Goal: Task Accomplishment & Management: Complete application form

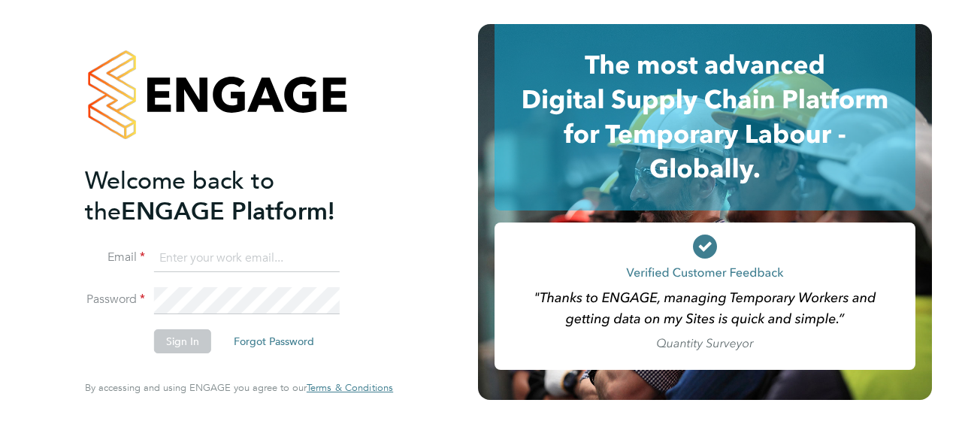
type input "emma.chesterton@vistry.co.uk"
click at [186, 349] on button "Sign In" at bounding box center [182, 341] width 57 height 24
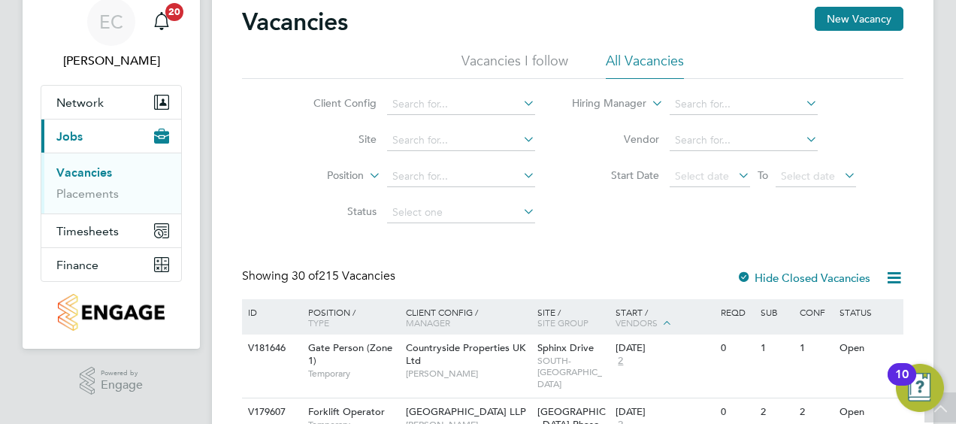
scroll to position [59, 0]
click at [93, 198] on link "Placements" at bounding box center [87, 194] width 62 height 14
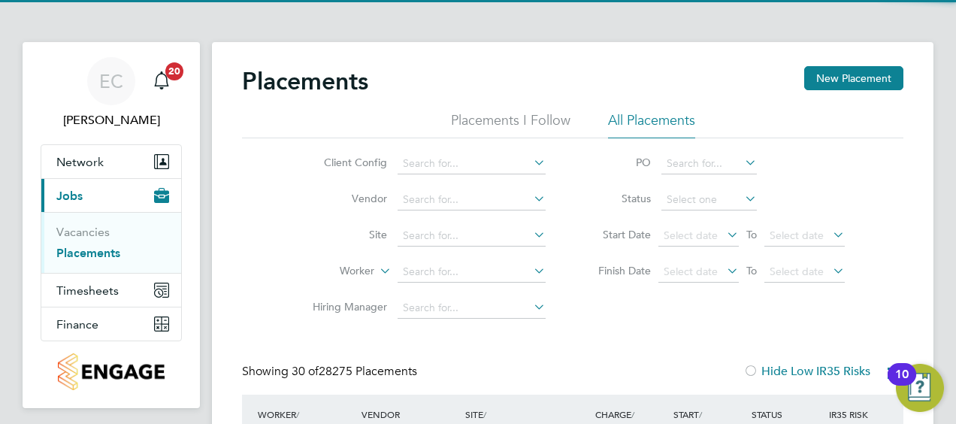
click at [430, 226] on li "Site" at bounding box center [423, 236] width 283 height 36
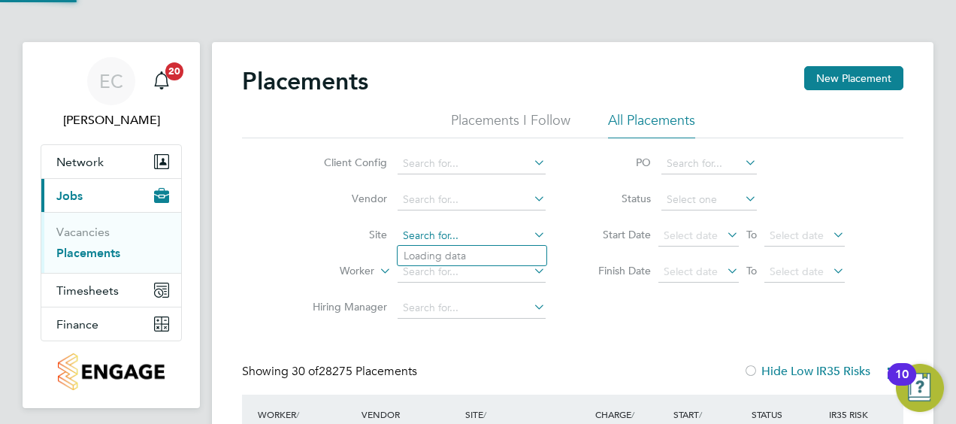
click at [428, 233] on input at bounding box center [472, 236] width 148 height 21
click at [448, 251] on b "Malling" at bounding box center [447, 256] width 38 height 13
type input "East Malling"
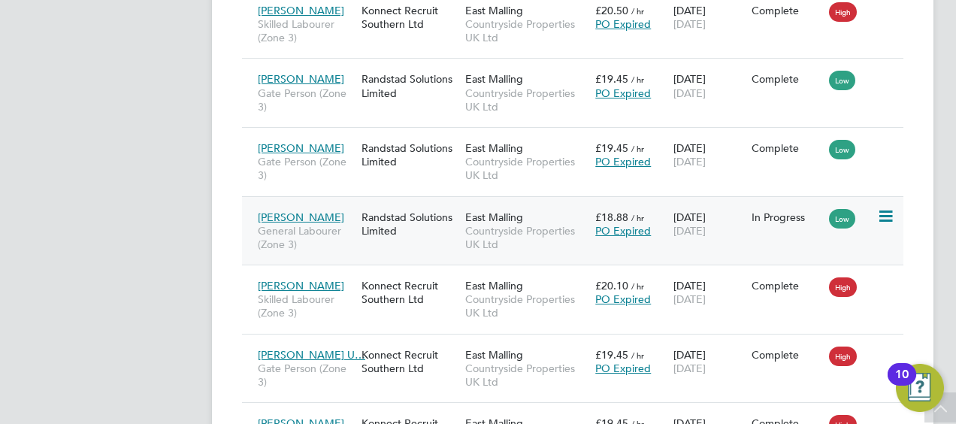
click at [433, 221] on div "Randstad Solutions Limited" at bounding box center [410, 224] width 104 height 42
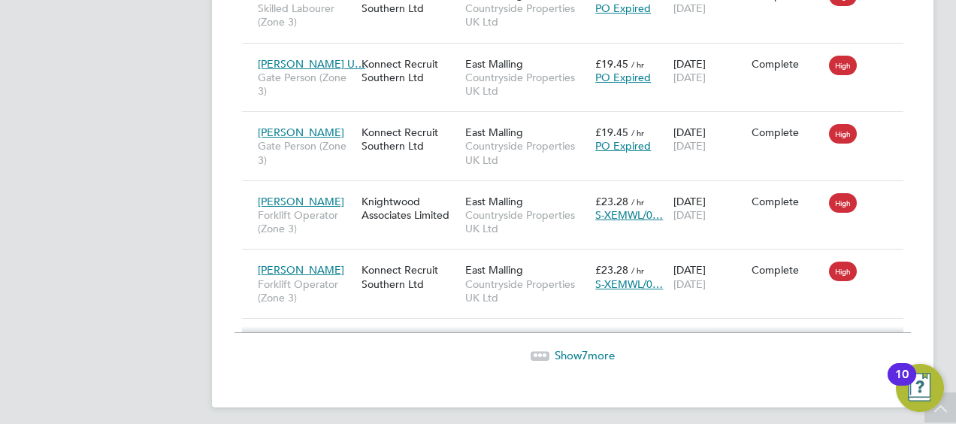
click at [562, 348] on span "Show 7 more" at bounding box center [585, 355] width 60 height 14
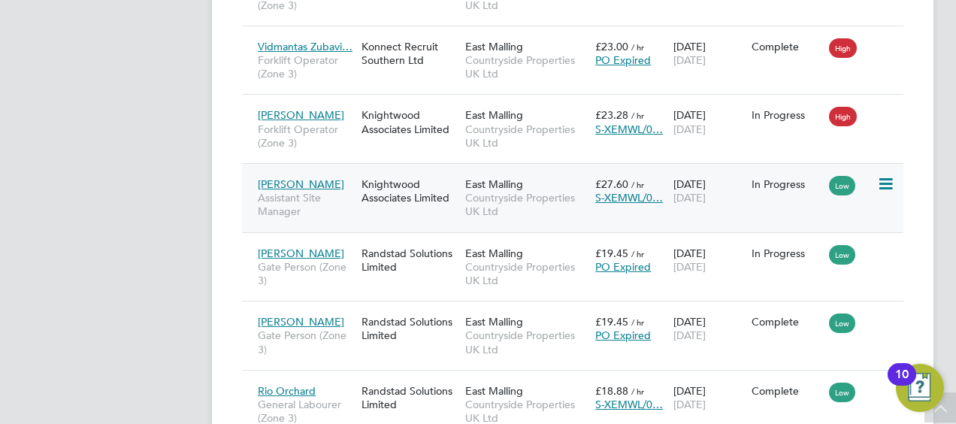
click at [502, 203] on span "Countryside Properties UK Ltd" at bounding box center [526, 204] width 123 height 27
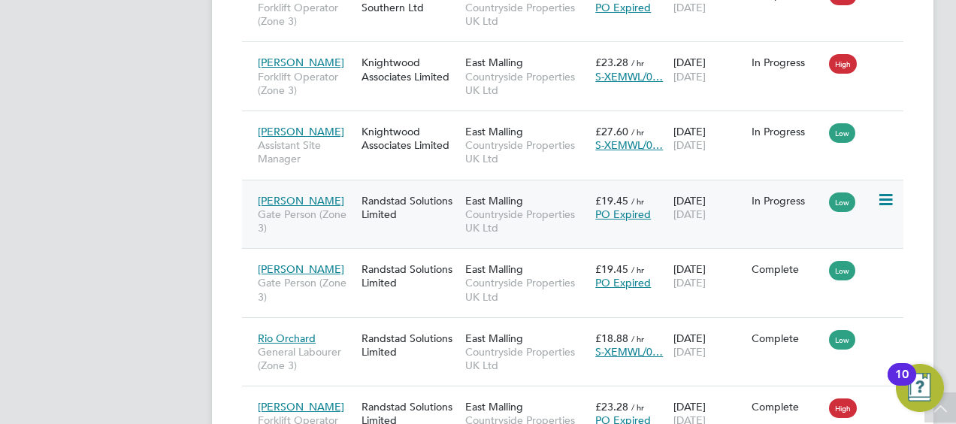
scroll to position [2536, 0]
click at [551, 213] on span "Countryside Properties UK Ltd" at bounding box center [526, 221] width 123 height 27
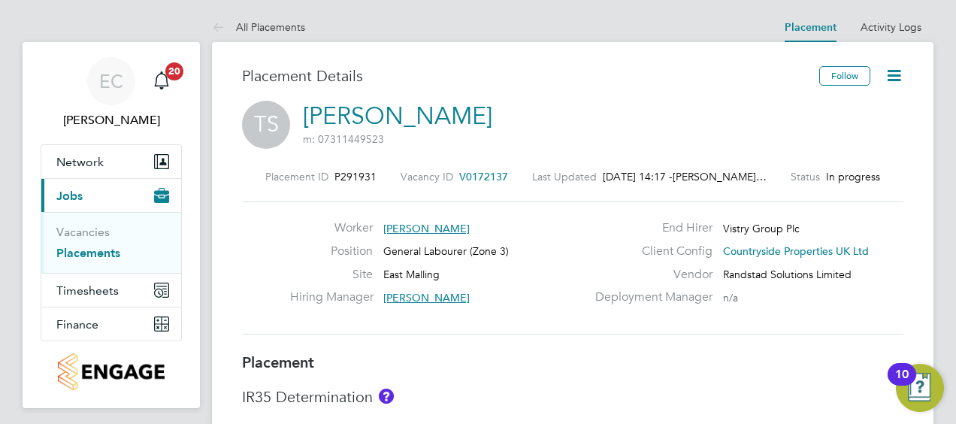
click at [898, 83] on icon at bounding box center [894, 75] width 19 height 19
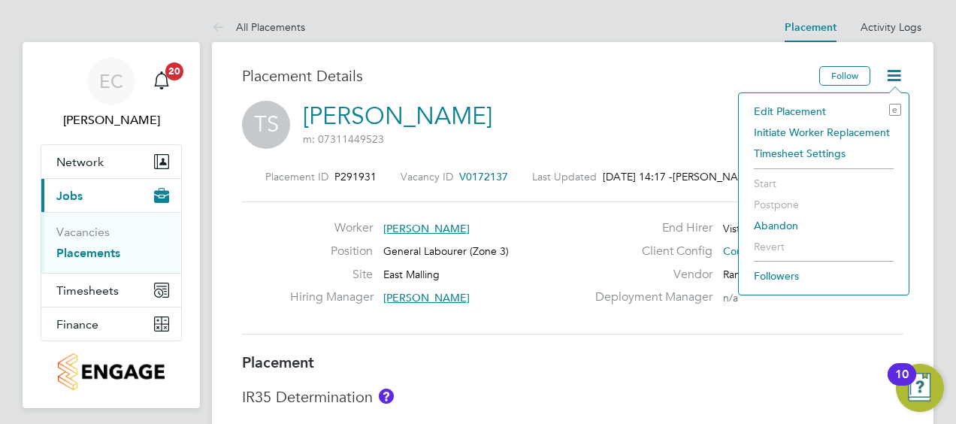
click at [797, 114] on li "Edit Placement e" at bounding box center [823, 111] width 155 height 21
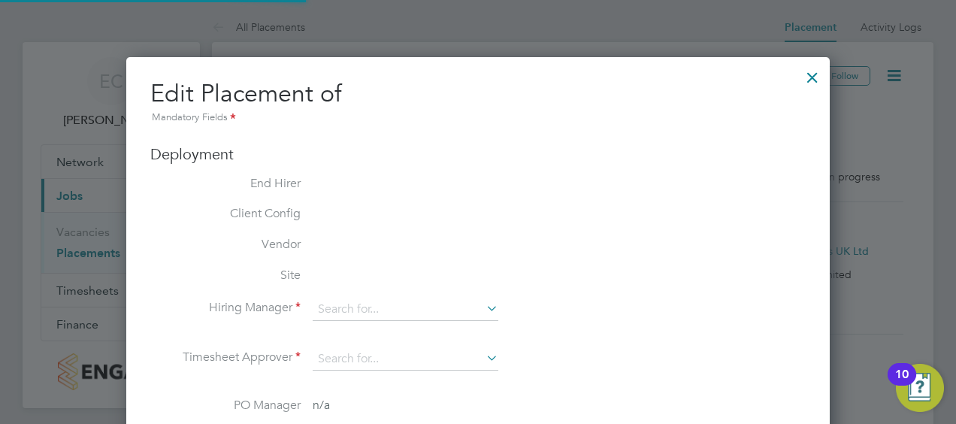
type input "[PERSON_NAME]"
type input "Charles Purdie"
type input "26 May 2025"
type input "[DATE]"
type input "07:30"
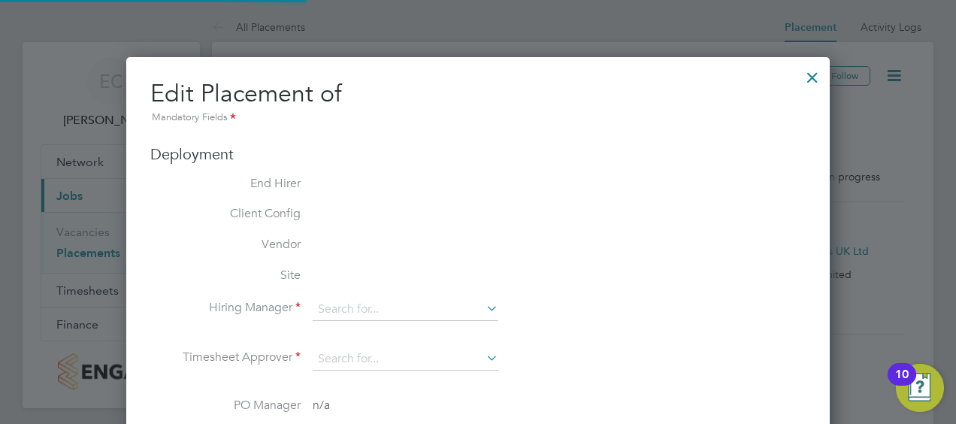
type input "16:30"
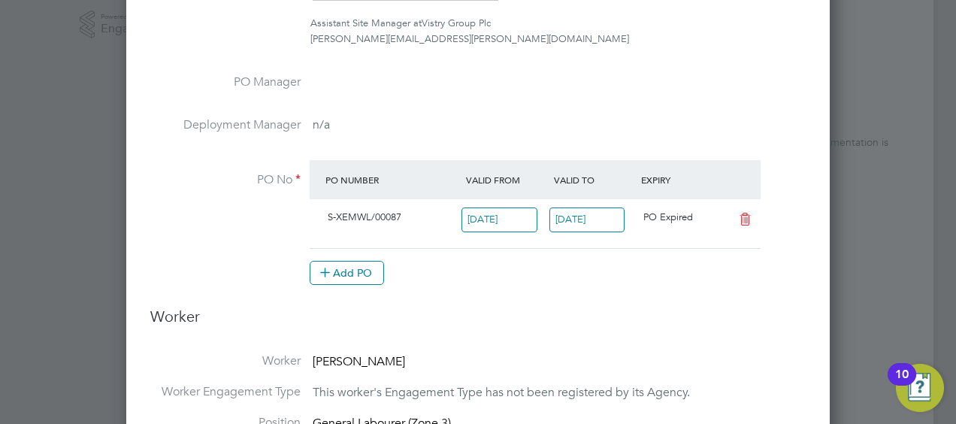
click at [593, 213] on input "[DATE]" at bounding box center [588, 219] width 76 height 25
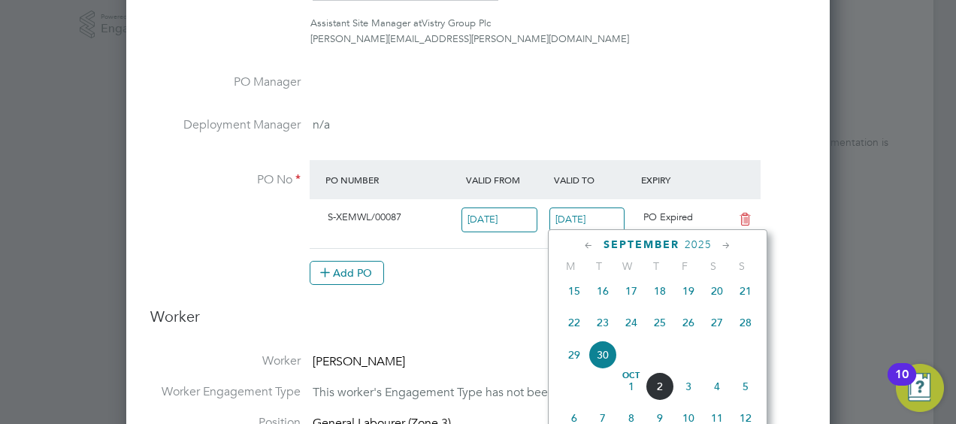
click at [726, 241] on icon at bounding box center [726, 246] width 14 height 17
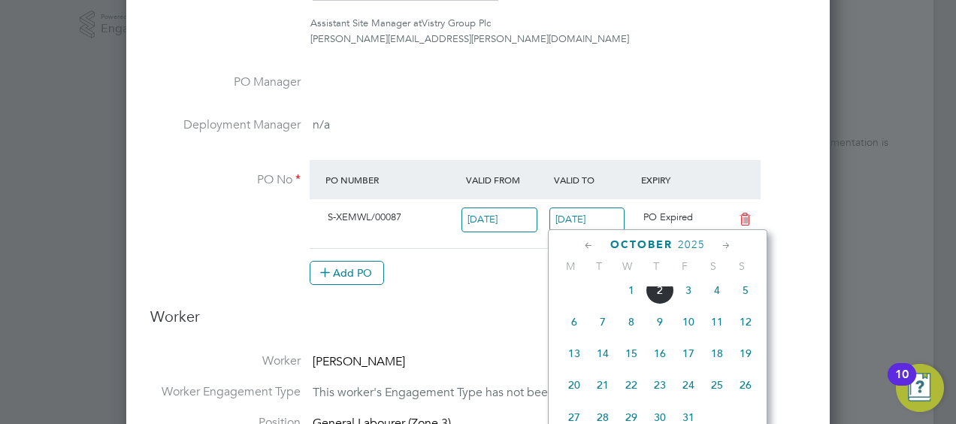
click at [726, 241] on icon at bounding box center [726, 246] width 14 height 17
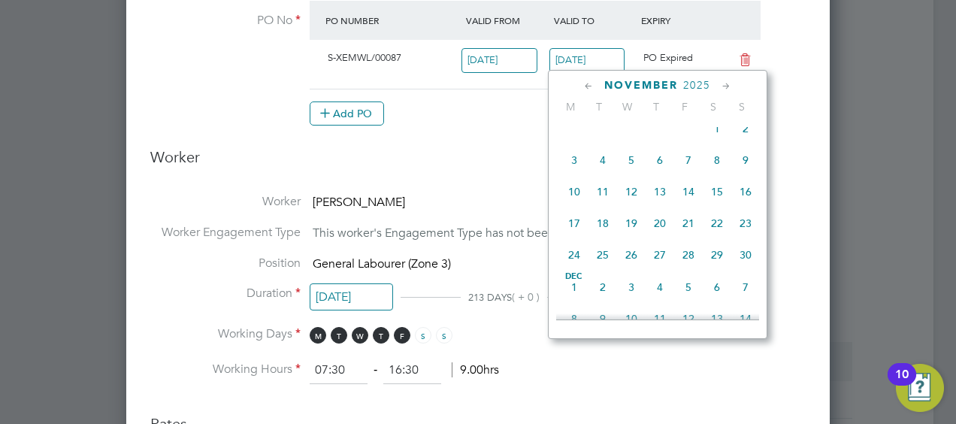
click at [726, 83] on icon at bounding box center [726, 86] width 14 height 17
click at [635, 267] on span "31" at bounding box center [631, 252] width 29 height 29
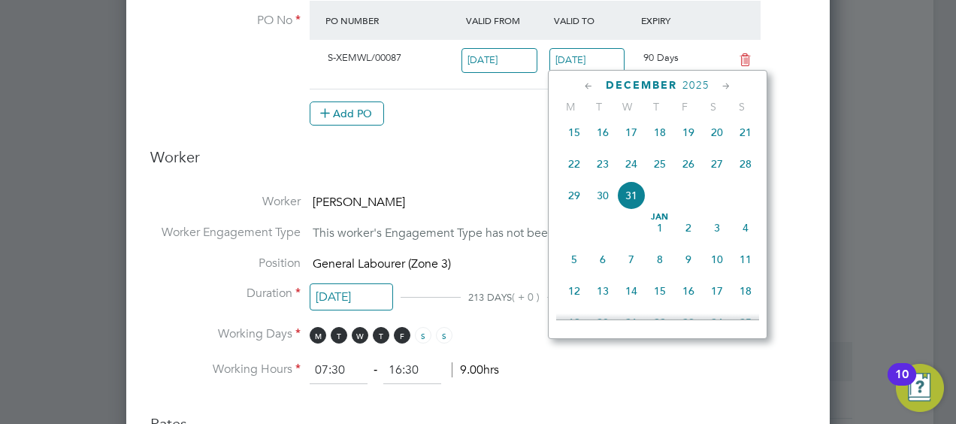
click at [591, 62] on input "31 Dec 2025" at bounding box center [588, 60] width 76 height 25
click at [634, 168] on span "24" at bounding box center [631, 164] width 29 height 29
type input "[DATE]"
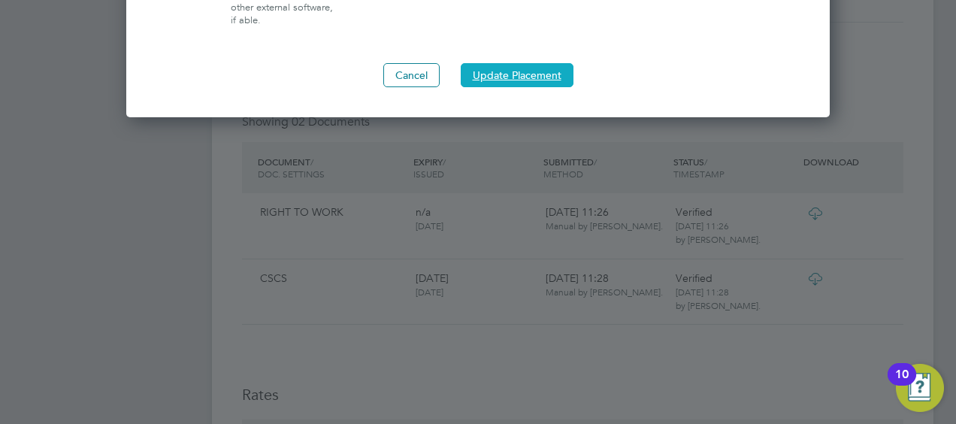
click at [511, 63] on button "Update Placement" at bounding box center [517, 75] width 113 height 24
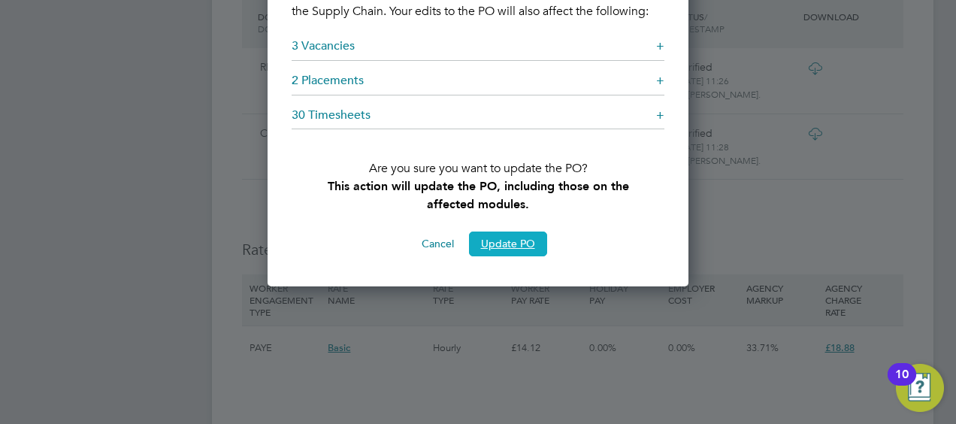
click at [510, 256] on button "Update PO" at bounding box center [508, 244] width 78 height 24
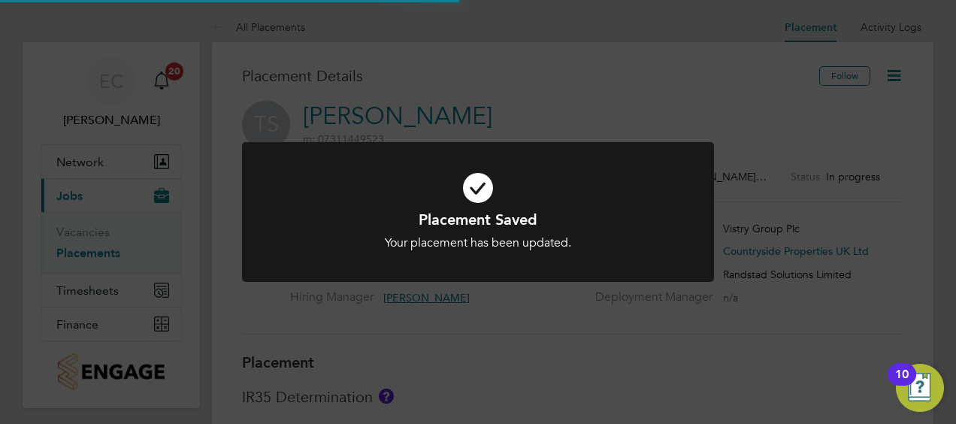
click at [507, 180] on icon at bounding box center [478, 188] width 391 height 59
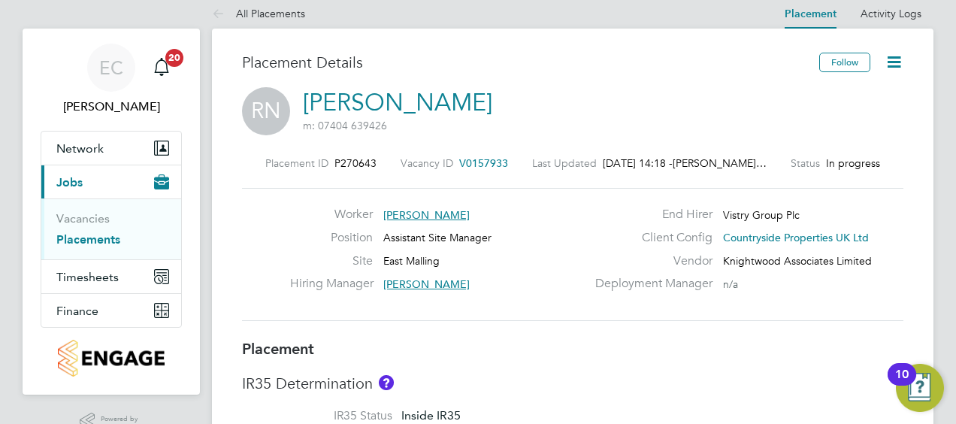
click at [898, 62] on icon at bounding box center [894, 62] width 19 height 19
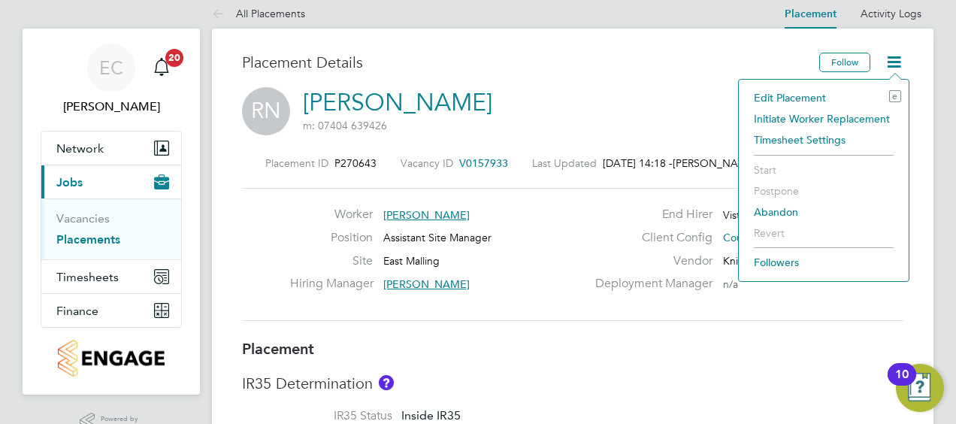
click at [795, 101] on li "Edit Placement e" at bounding box center [823, 97] width 155 height 21
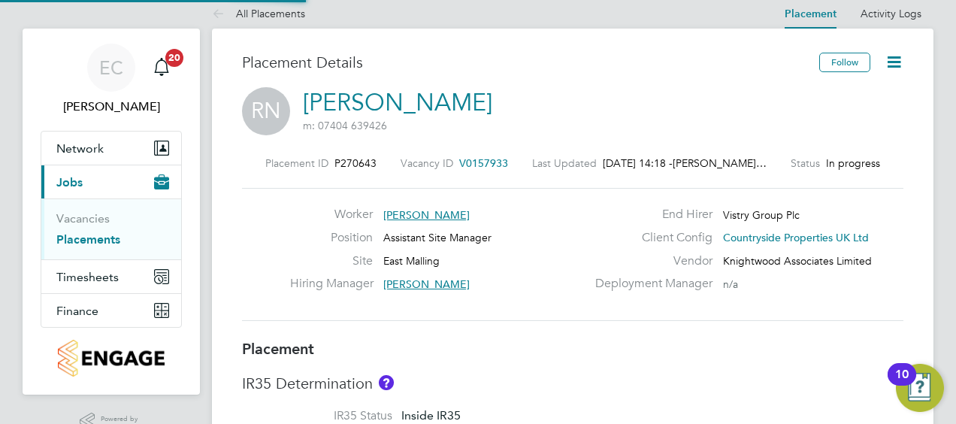
type input "[PERSON_NAME]"
type input "[DATE]"
type input "31 Oct 2025"
type input "07:30"
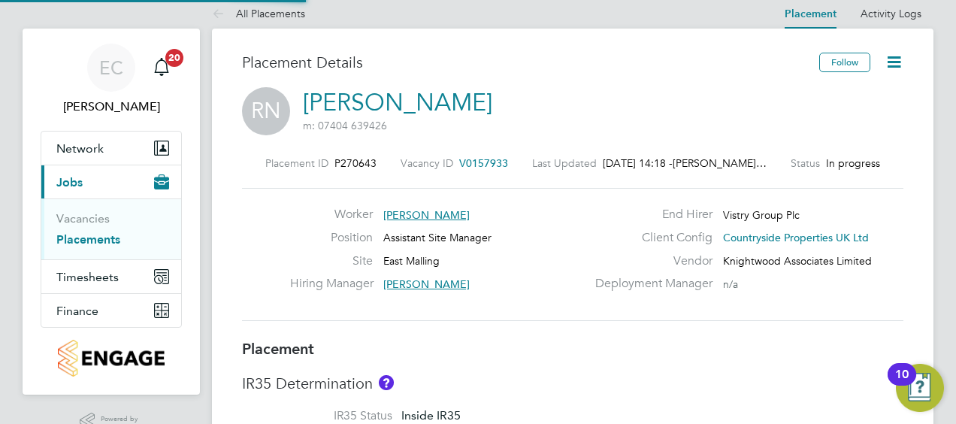
type input "16:30"
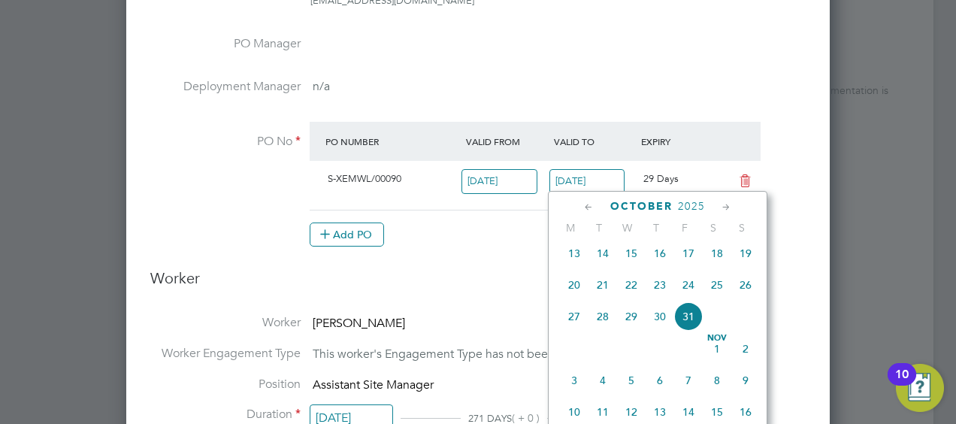
click at [597, 170] on input "31 Oct 2025" at bounding box center [588, 181] width 76 height 25
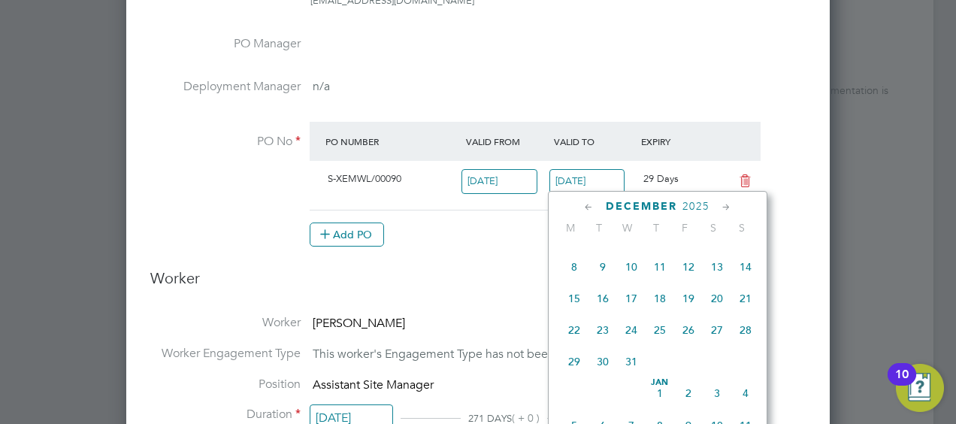
click at [630, 344] on span "24" at bounding box center [631, 330] width 29 height 29
type input "[DATE]"
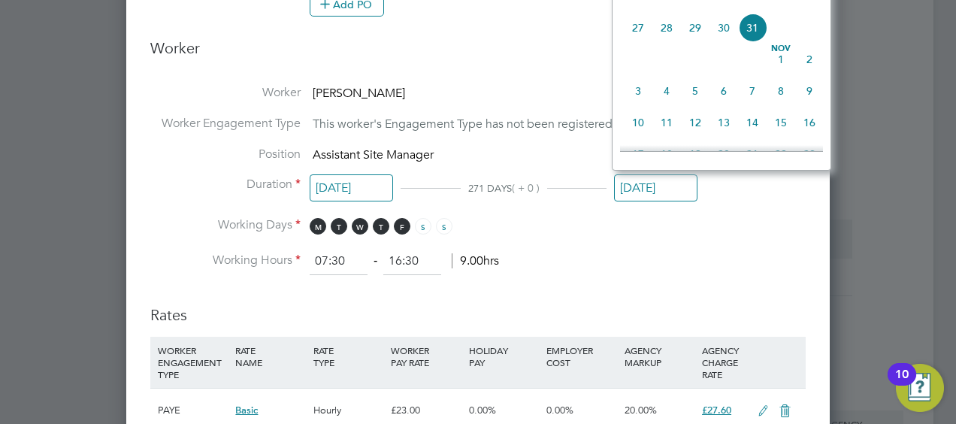
click at [640, 178] on input "31 Oct 2025" at bounding box center [655, 188] width 83 height 28
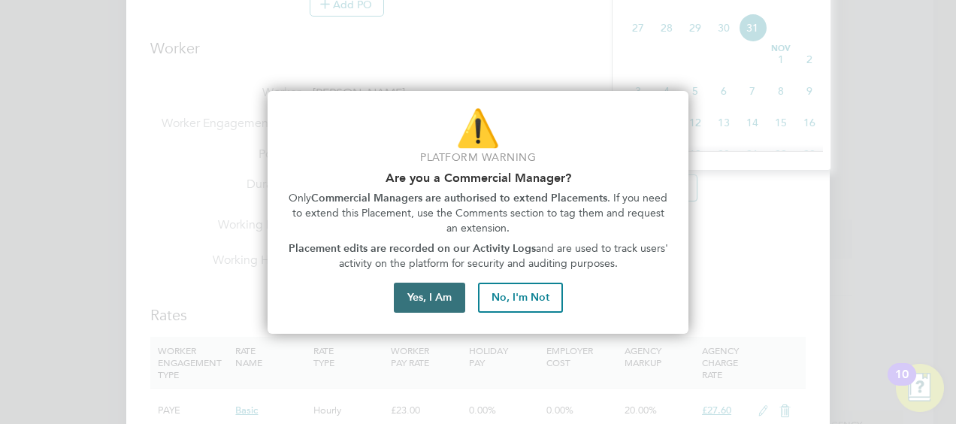
click at [421, 291] on button "Yes, I Am" at bounding box center [429, 298] width 71 height 30
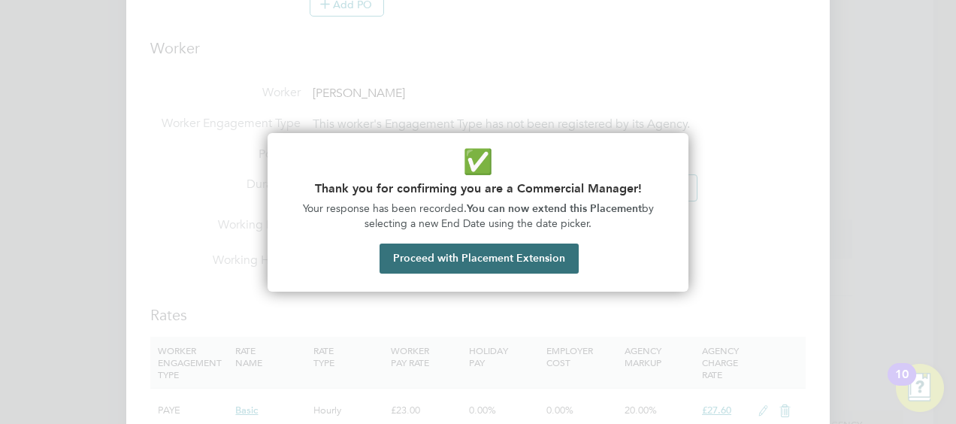
click at [441, 256] on button "Proceed with Placement Extension" at bounding box center [479, 259] width 199 height 30
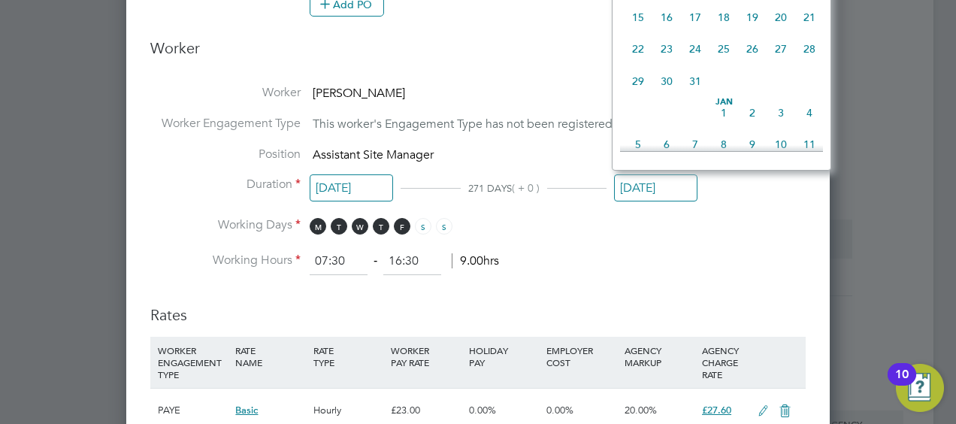
click at [691, 63] on span "24" at bounding box center [695, 49] width 29 height 29
type input "[DATE]"
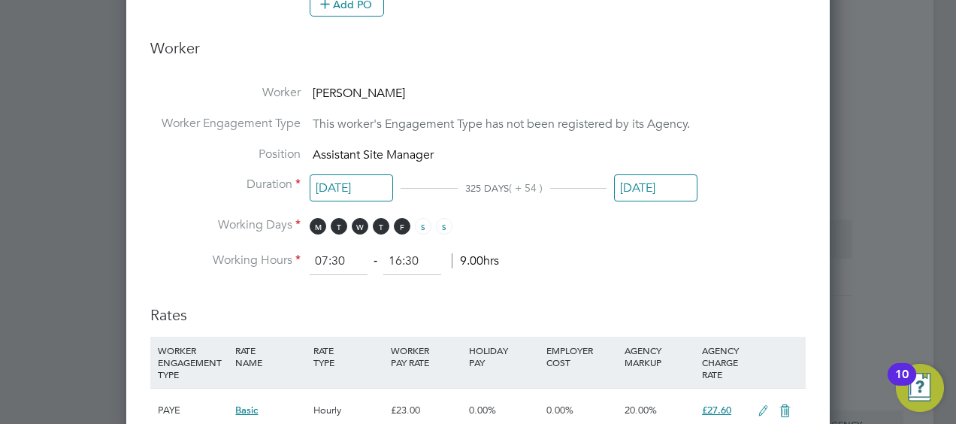
click at [691, 66] on h3 "Worker" at bounding box center [477, 54] width 655 height 32
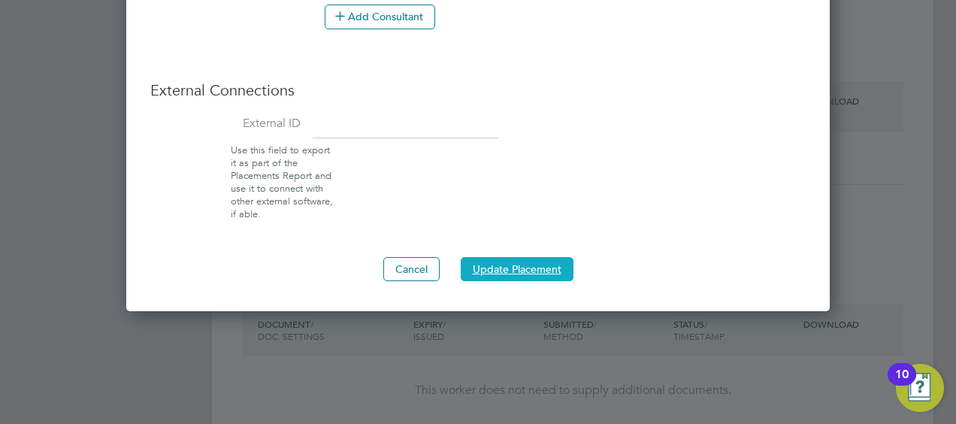
click at [513, 262] on button "Update Placement" at bounding box center [517, 269] width 113 height 24
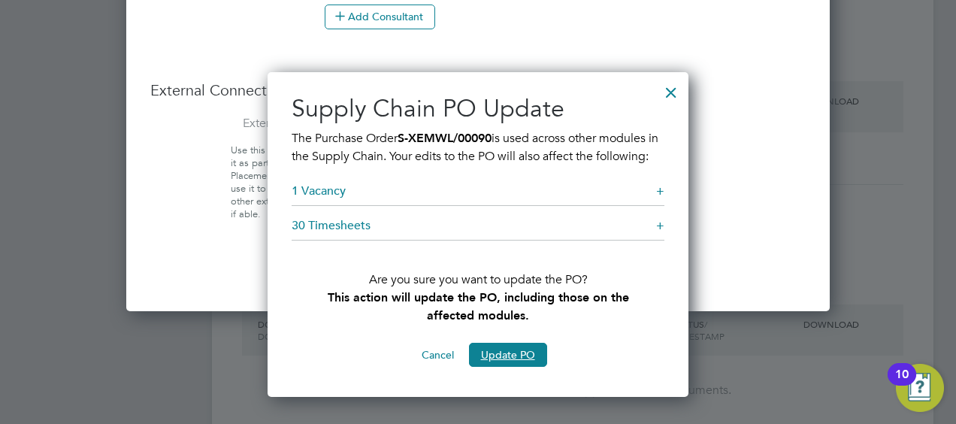
click at [501, 367] on button "Update PO" at bounding box center [508, 355] width 78 height 24
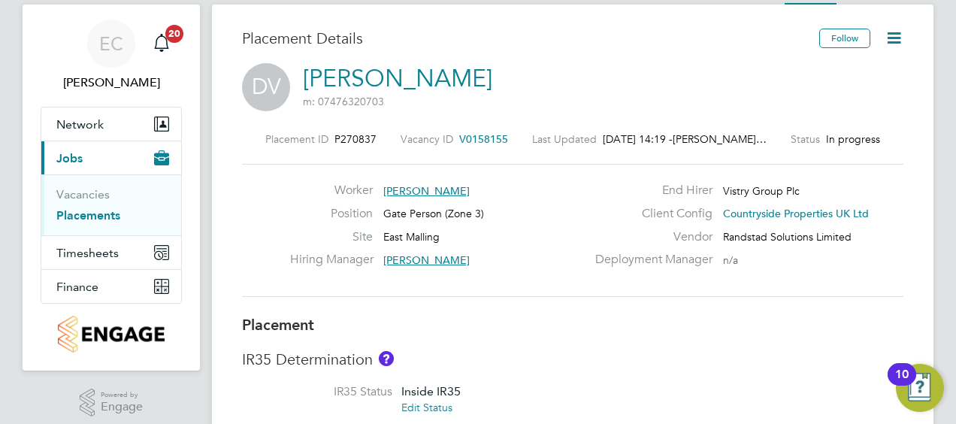
click at [898, 45] on icon at bounding box center [894, 38] width 19 height 19
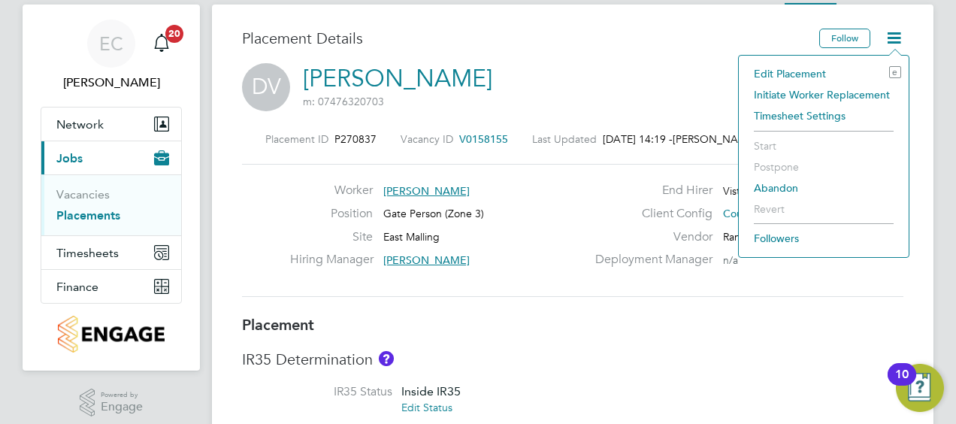
click at [796, 70] on li "Edit Placement e" at bounding box center [823, 73] width 155 height 21
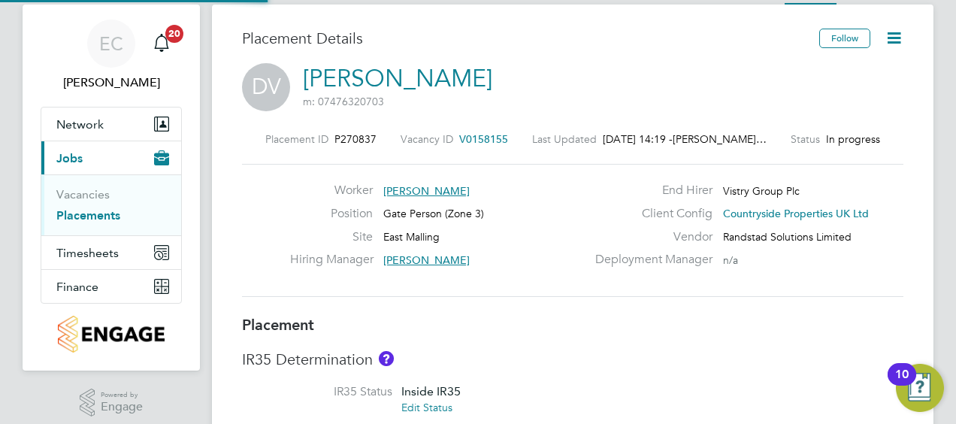
type input "[PERSON_NAME]"
type input "[DATE]"
type input "07:30"
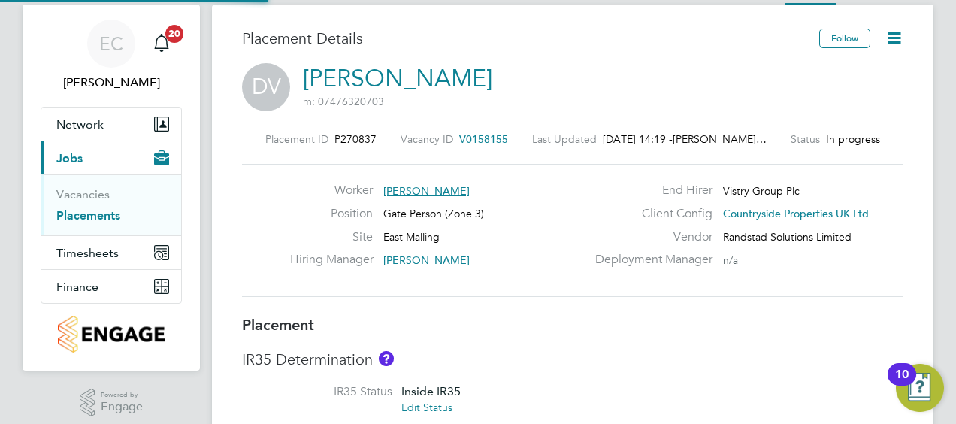
type input "16:30"
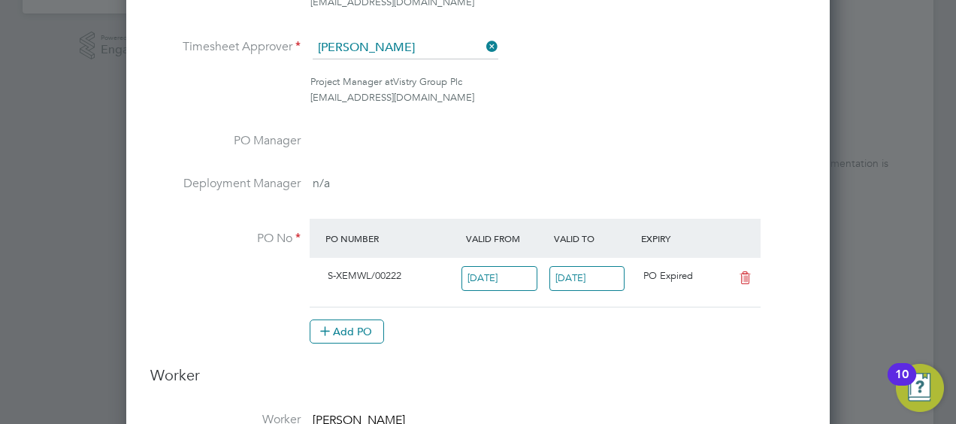
click at [576, 272] on input "[DATE]" at bounding box center [588, 278] width 76 height 25
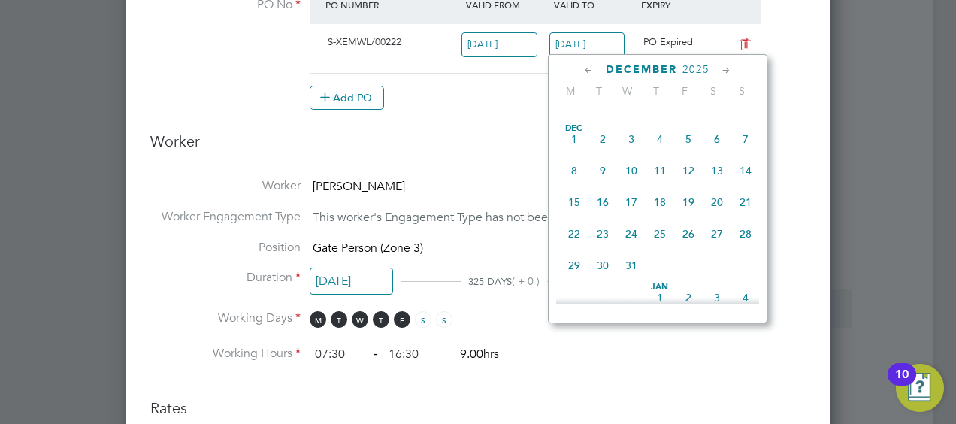
click at [636, 247] on span "24" at bounding box center [631, 233] width 29 height 29
type input "[DATE]"
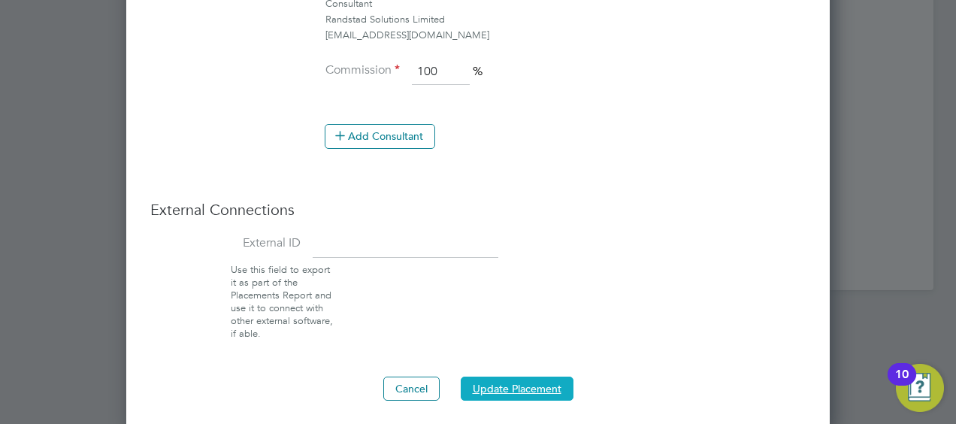
click at [509, 387] on button "Update Placement" at bounding box center [517, 389] width 113 height 24
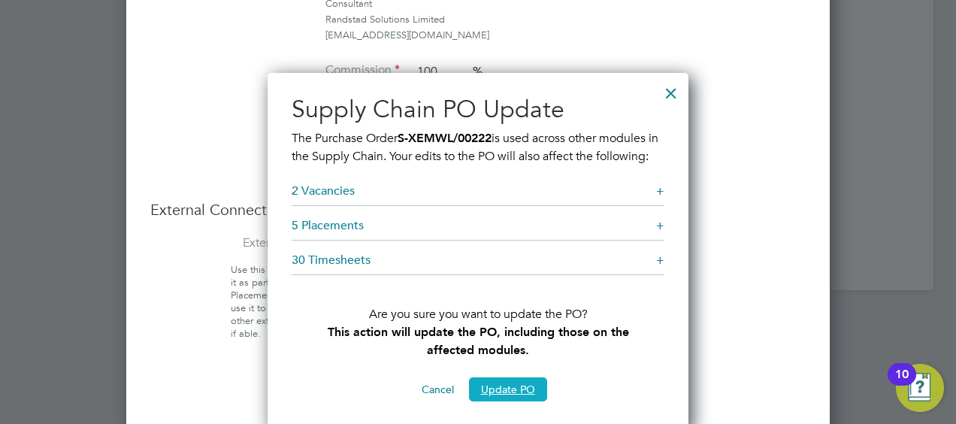
click at [507, 401] on button "Update PO" at bounding box center [508, 389] width 78 height 24
